Goal: Entertainment & Leisure: Consume media (video, audio)

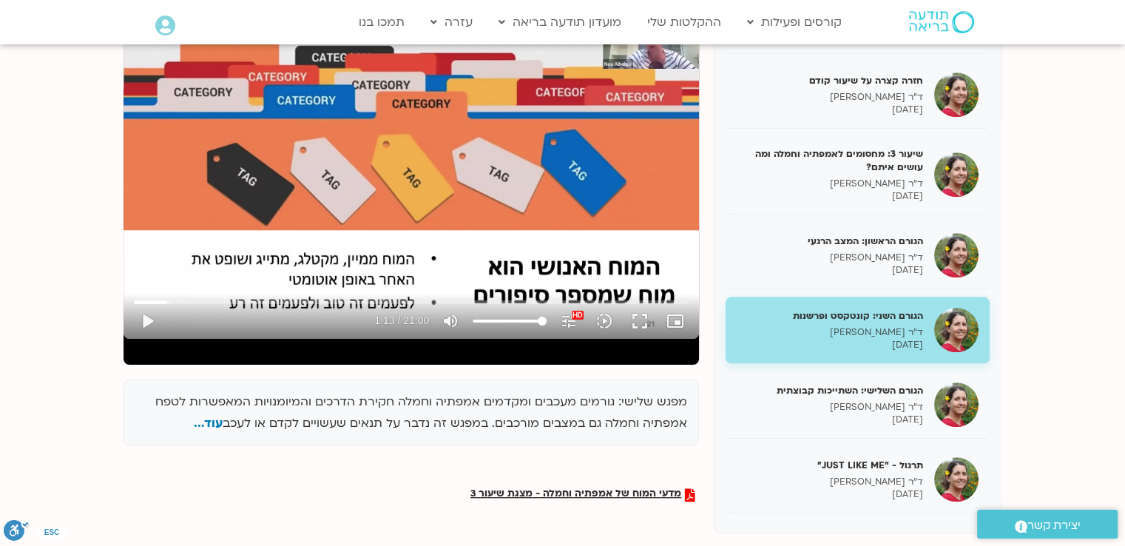
scroll to position [148, 0]
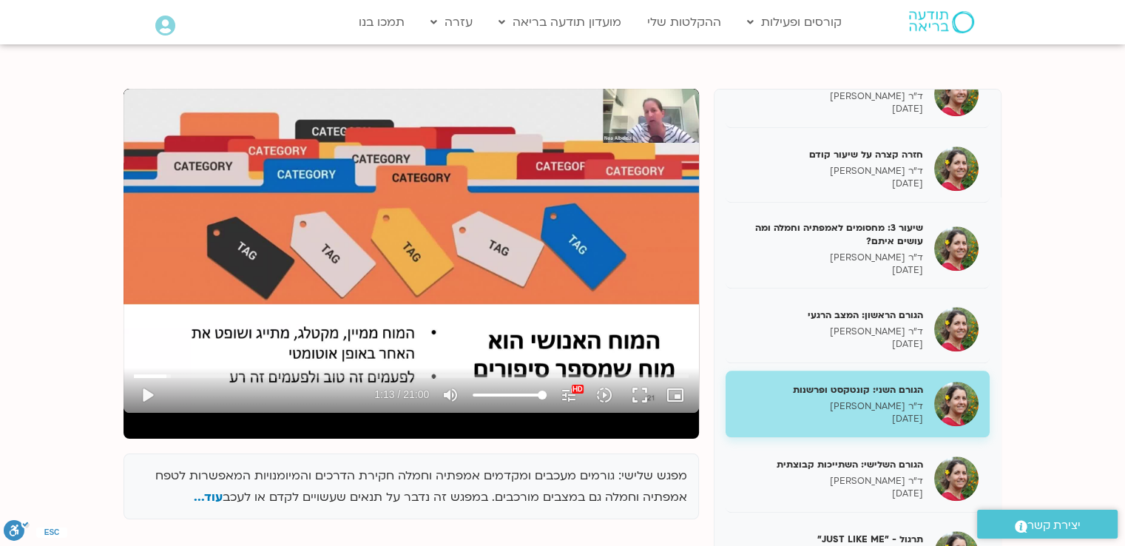
click at [610, 219] on div "Skip Ad 15:30 play_arrow 1:13 / 21:00 volume_up Mute tune Resolution Auto 1080p…" at bounding box center [411, 251] width 575 height 324
drag, startPoint x: 169, startPoint y: 375, endPoint x: 135, endPoint y: 377, distance: 34.8
click at [135, 377] on input "Seek" at bounding box center [411, 375] width 555 height 9
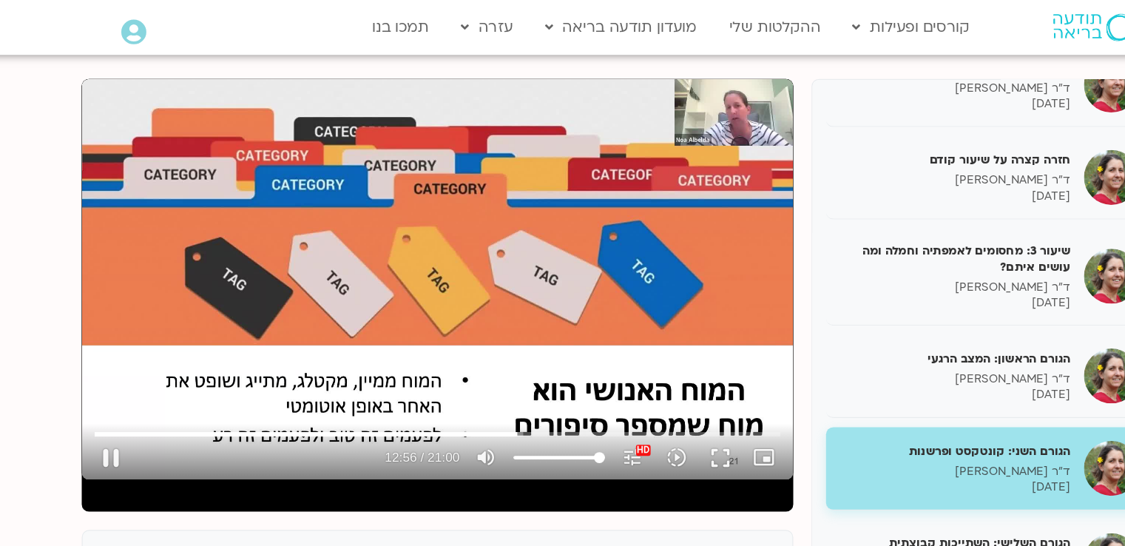
scroll to position [152, 0]
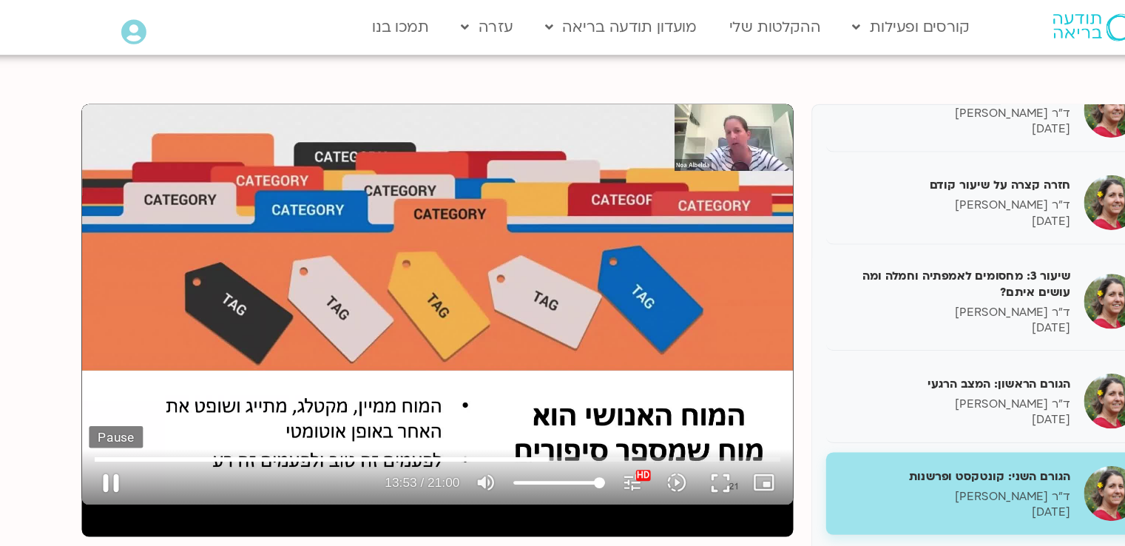
click at [146, 386] on button "pause" at bounding box center [146, 390] width 35 height 35
click at [148, 388] on button "play_arrow" at bounding box center [146, 390] width 35 height 35
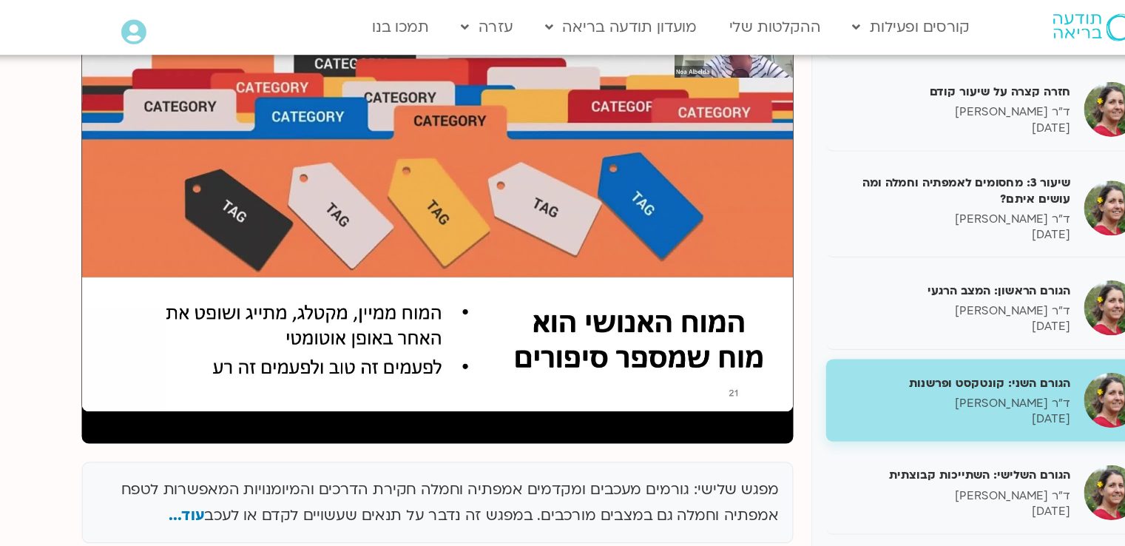
scroll to position [149, 0]
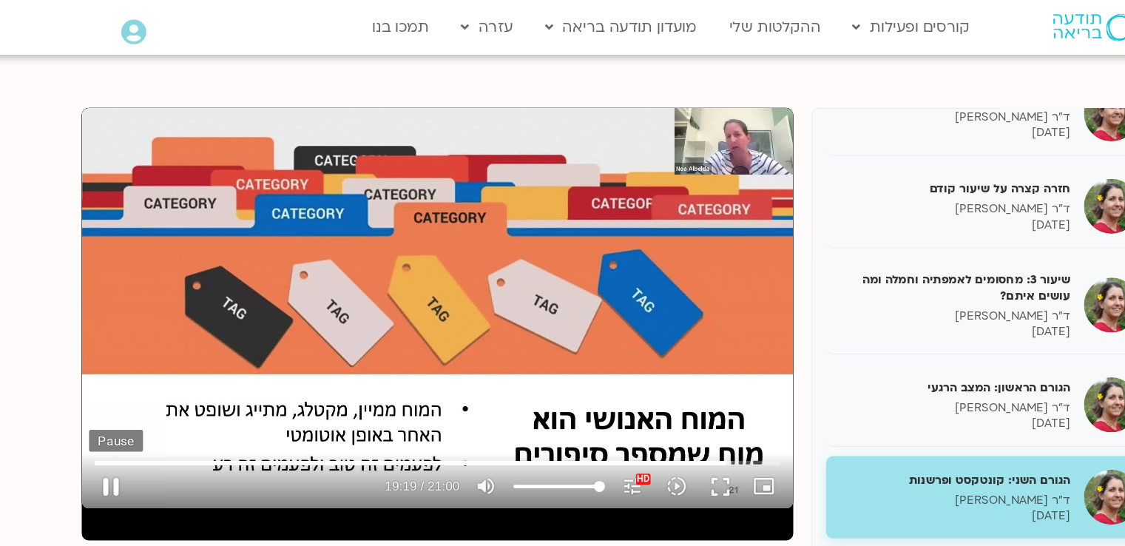
click at [144, 390] on button "pause" at bounding box center [146, 393] width 35 height 35
click at [630, 373] on input "Seek" at bounding box center [411, 374] width 555 height 9
click at [148, 390] on button "play_arrow" at bounding box center [146, 393] width 35 height 35
click at [620, 373] on input "Seek" at bounding box center [411, 374] width 555 height 9
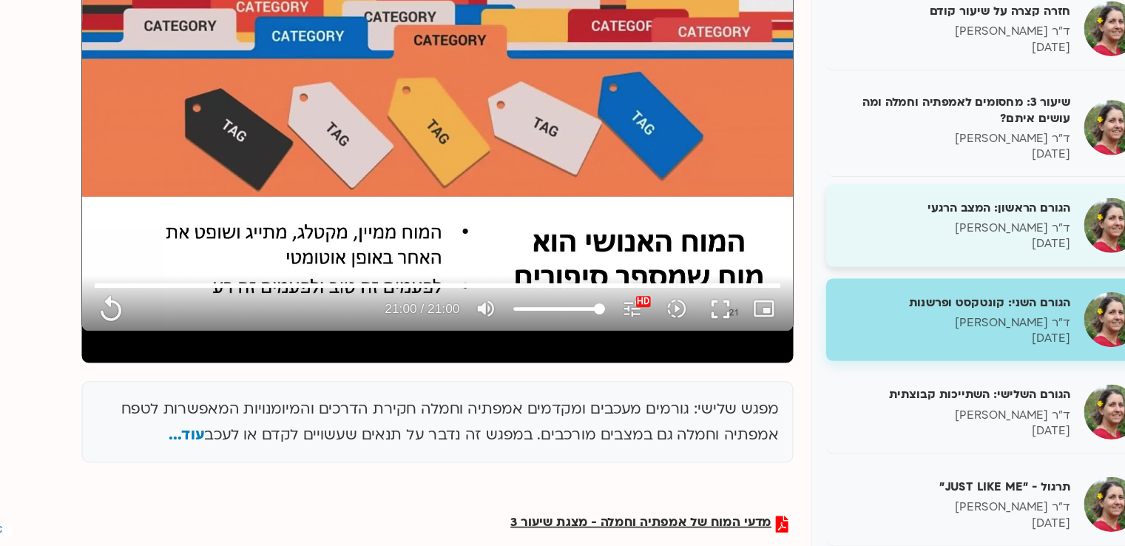
scroll to position [268, 0]
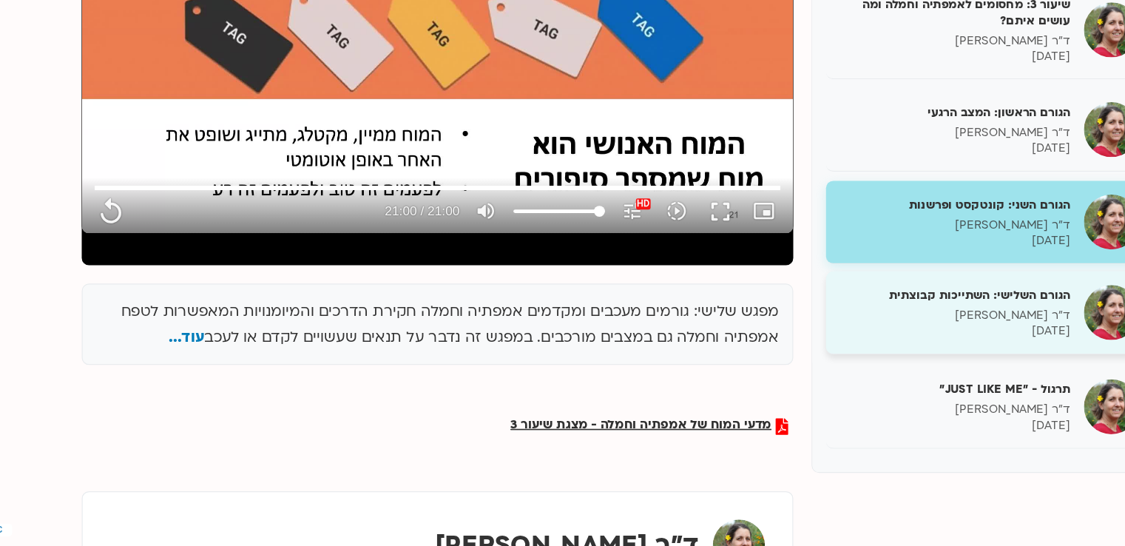
type input "1260"
click at [808, 362] on p "ד"ר [PERSON_NAME]" at bounding box center [830, 359] width 186 height 13
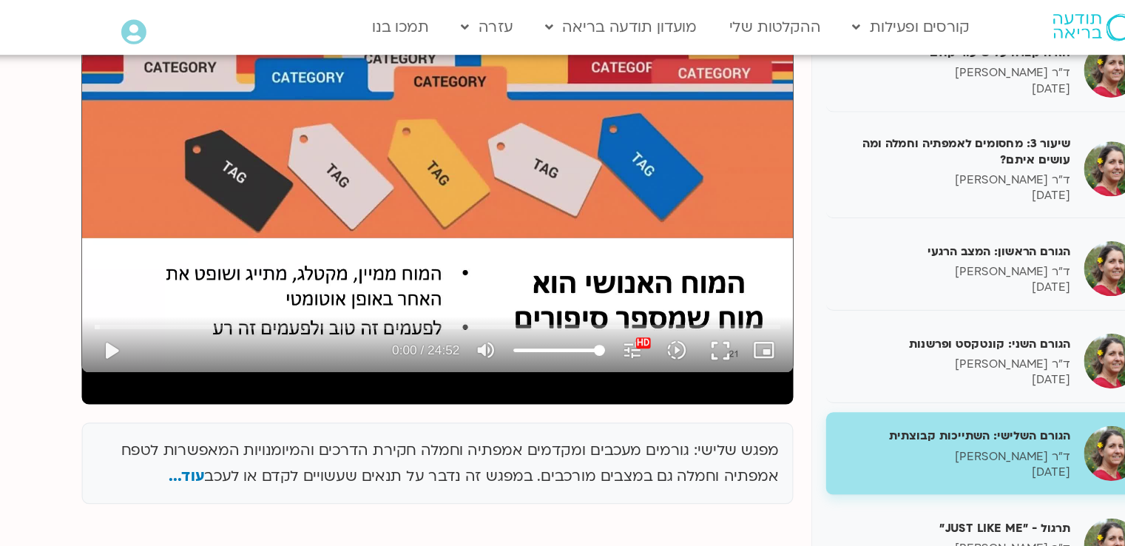
scroll to position [254, 0]
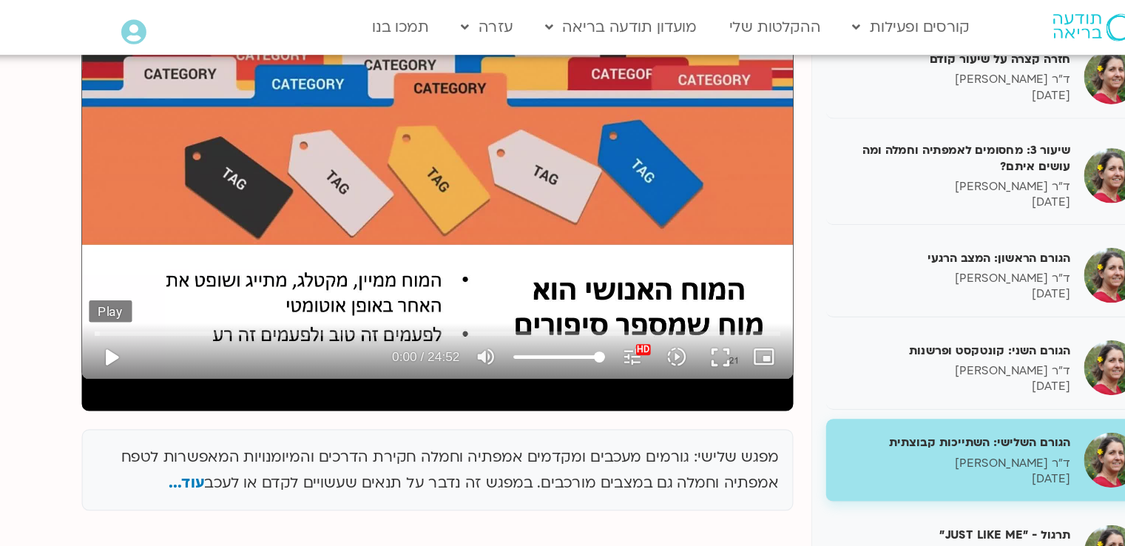
click at [147, 283] on button "play_arrow" at bounding box center [146, 288] width 35 height 35
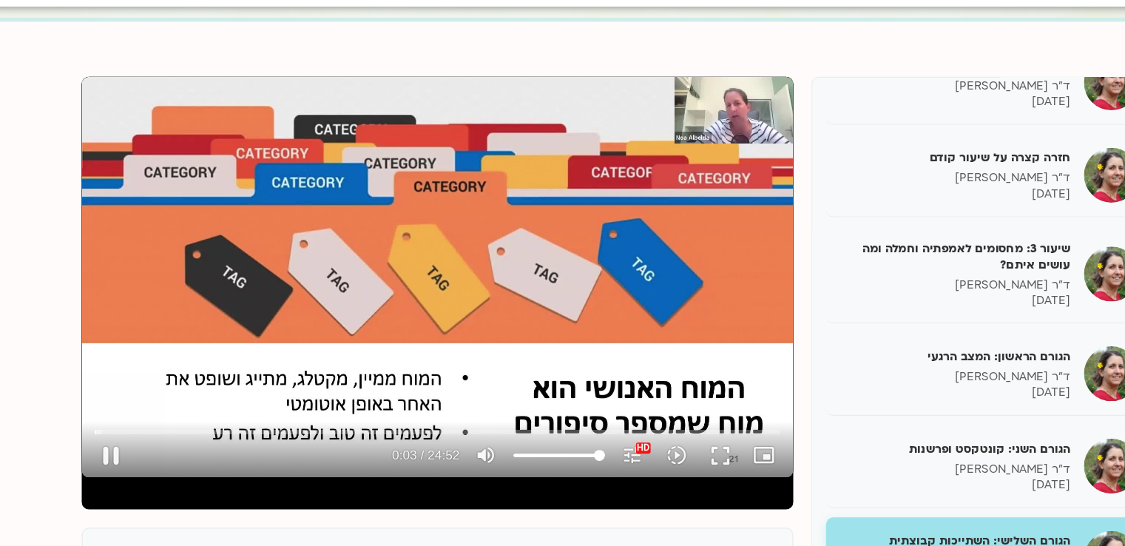
scroll to position [135, 0]
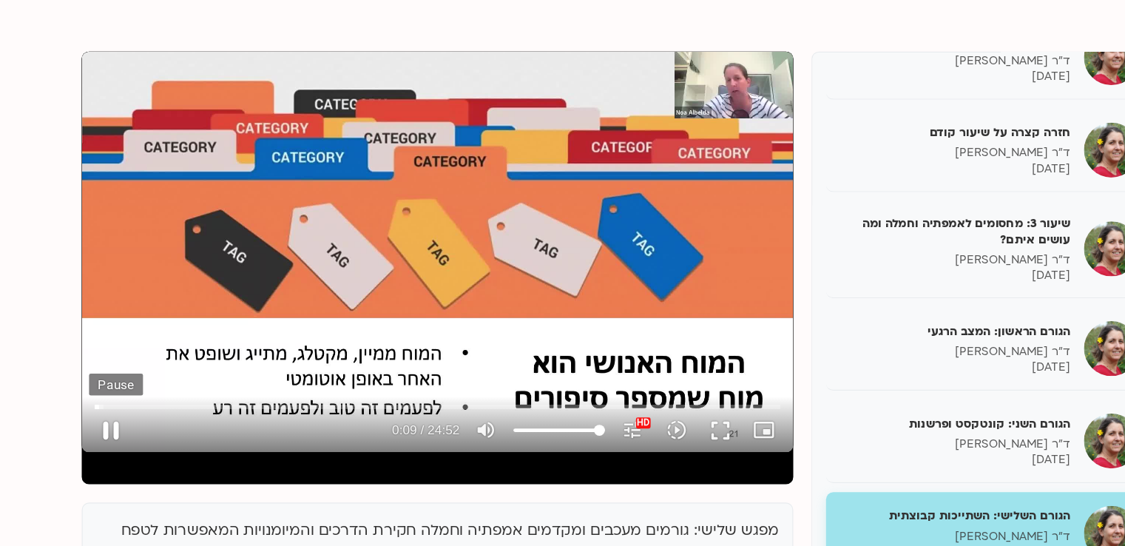
click at [148, 402] on button "pause" at bounding box center [146, 407] width 35 height 35
click at [148, 402] on button "play_arrow" at bounding box center [146, 407] width 35 height 35
click at [143, 404] on button "pause" at bounding box center [146, 407] width 35 height 35
type input "15.259237"
